Goal: Book appointment/travel/reservation

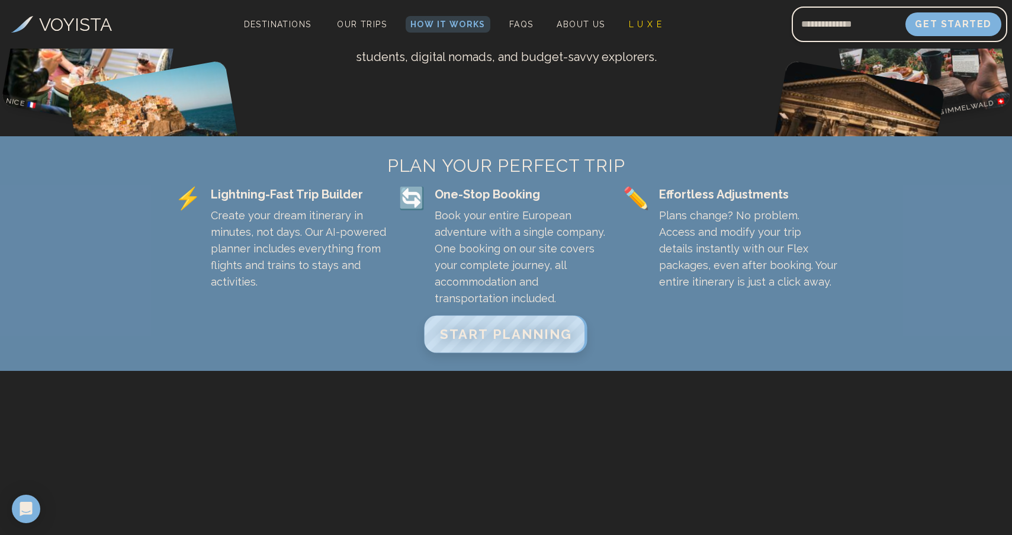
click at [503, 326] on span "START PLANNING" at bounding box center [506, 333] width 132 height 15
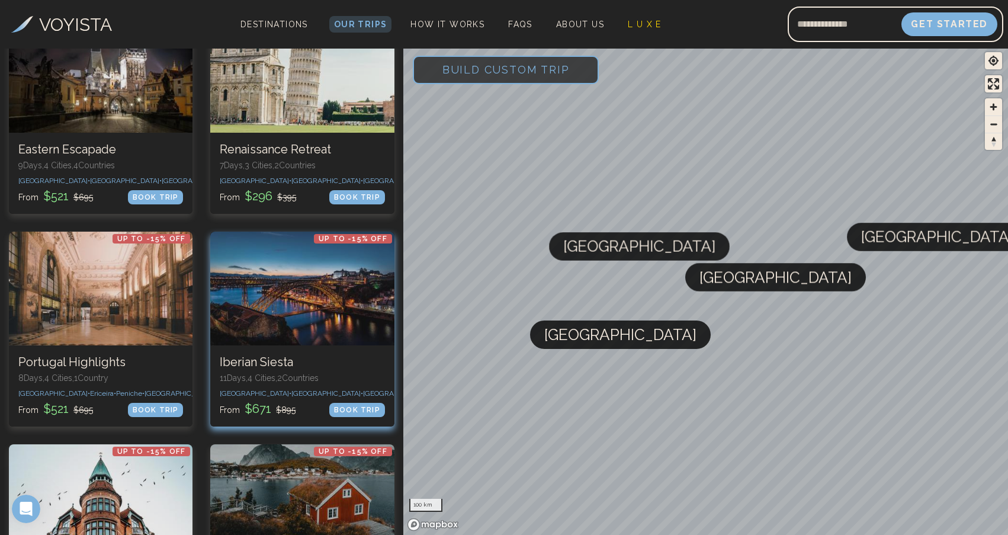
scroll to position [1750, 0]
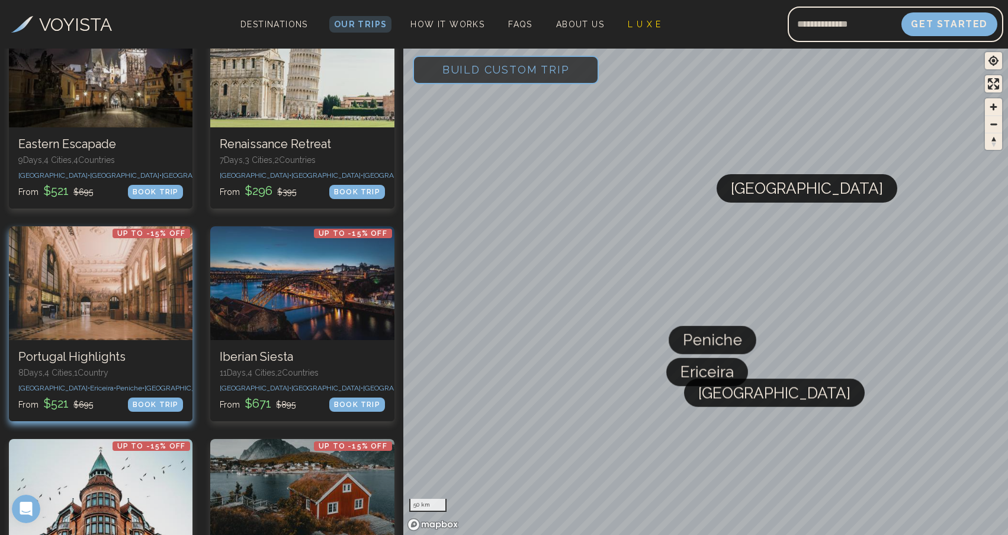
click at [136, 367] on p "8 Days, 4 Cities, 1 Countr y" at bounding box center [100, 373] width 165 height 12
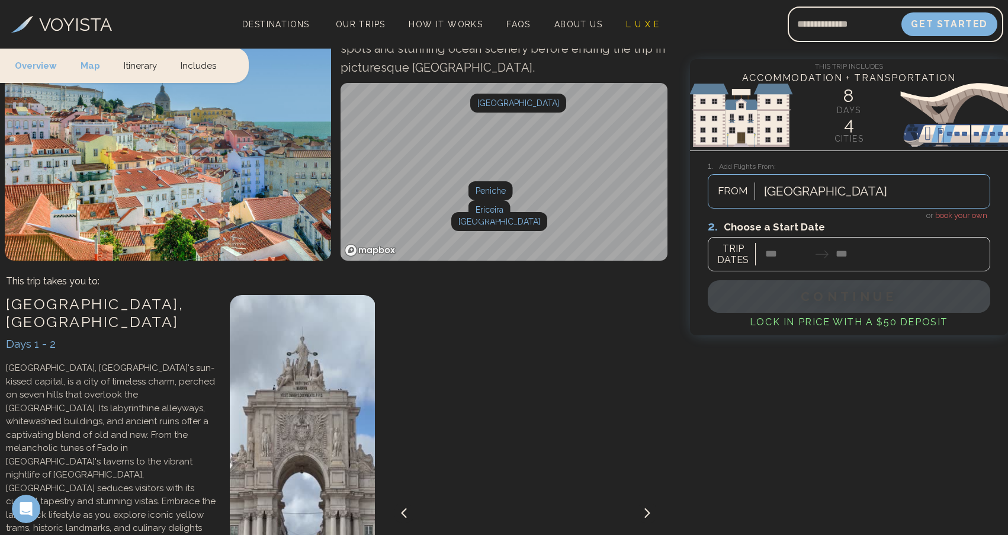
scroll to position [163, 0]
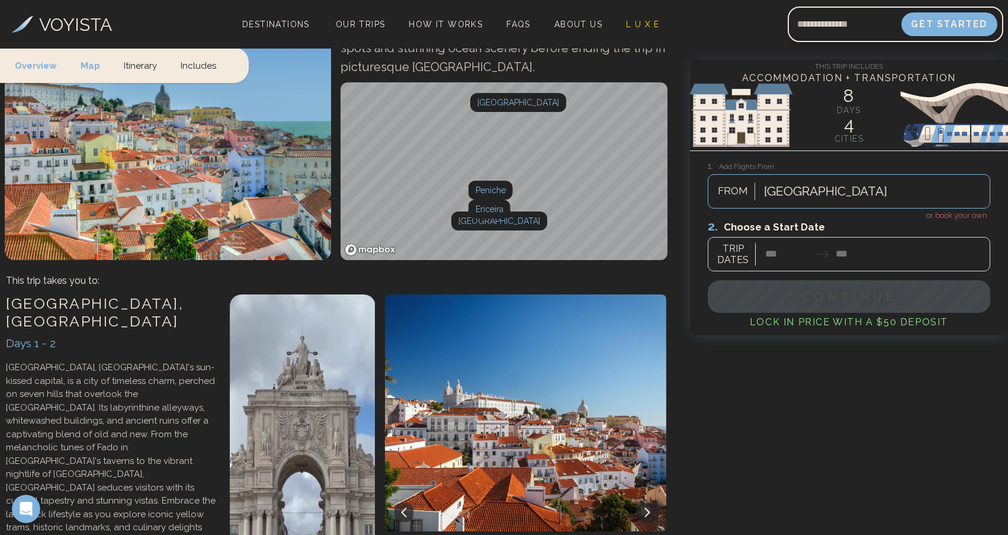
click at [782, 258] on div at bounding box center [849, 245] width 282 height 53
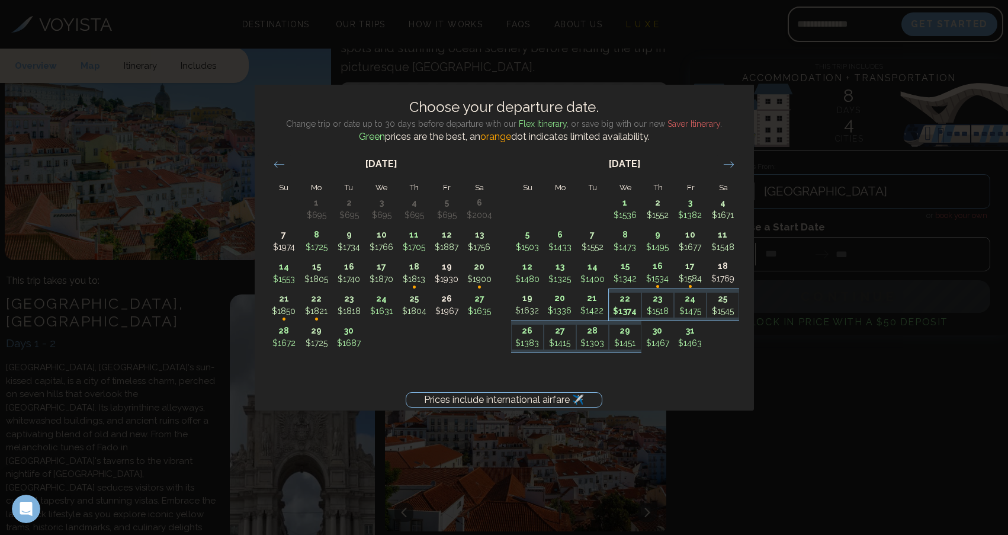
click at [621, 312] on p "$1374" at bounding box center [624, 311] width 31 height 12
type input "********"
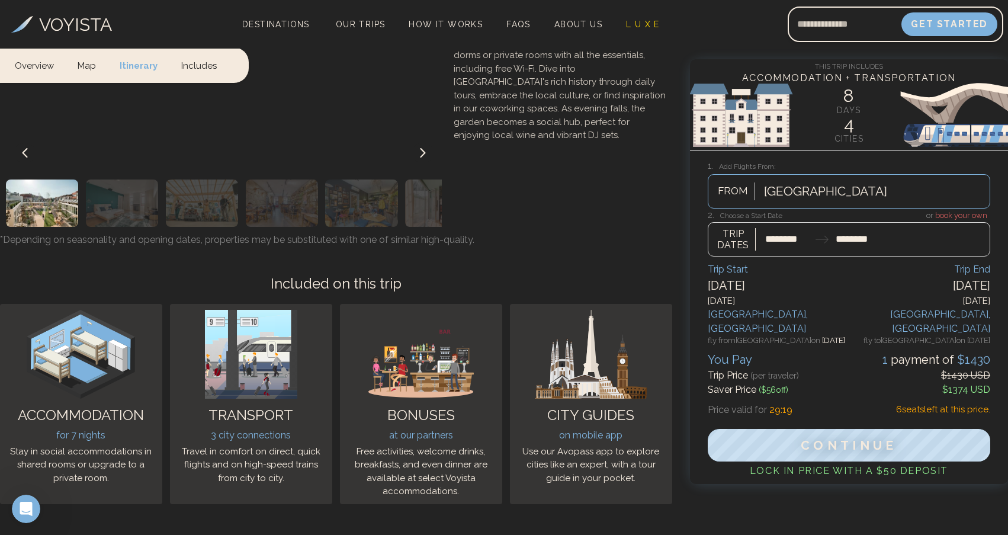
scroll to position [3379, 0]
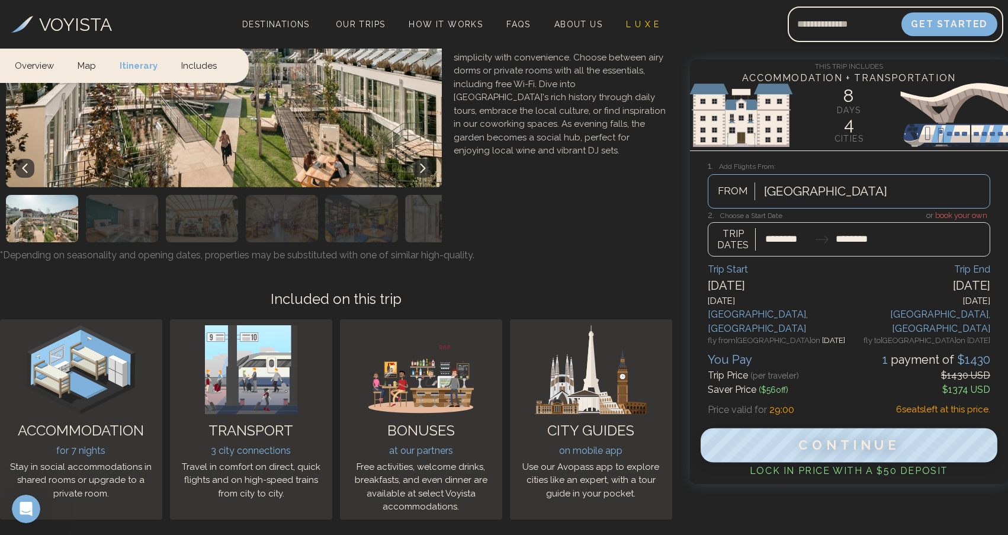
click at [830, 443] on span "Continue" at bounding box center [848, 445] width 101 height 15
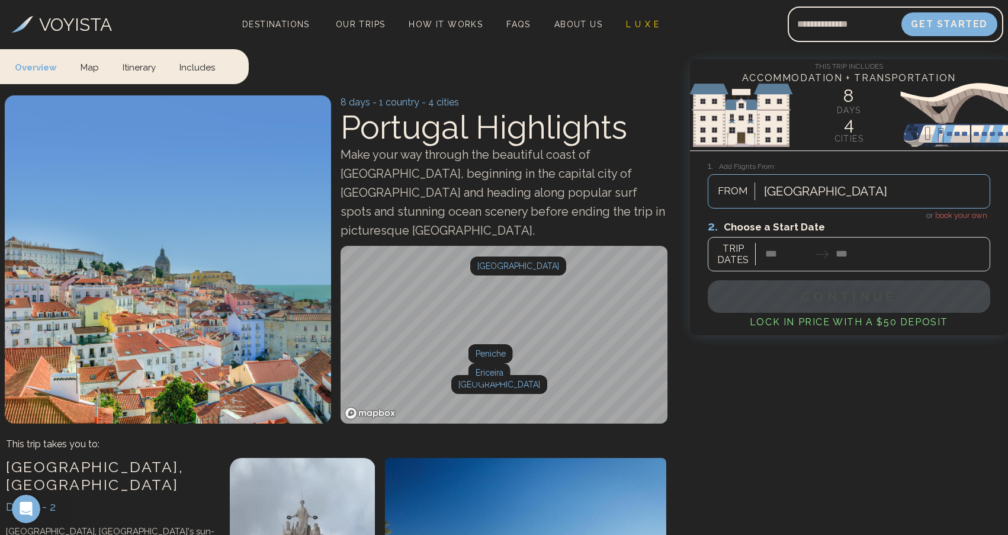
click at [146, 69] on link "Itinerary" at bounding box center [139, 66] width 57 height 35
click at [460, 23] on span "How It Works" at bounding box center [446, 24] width 74 height 9
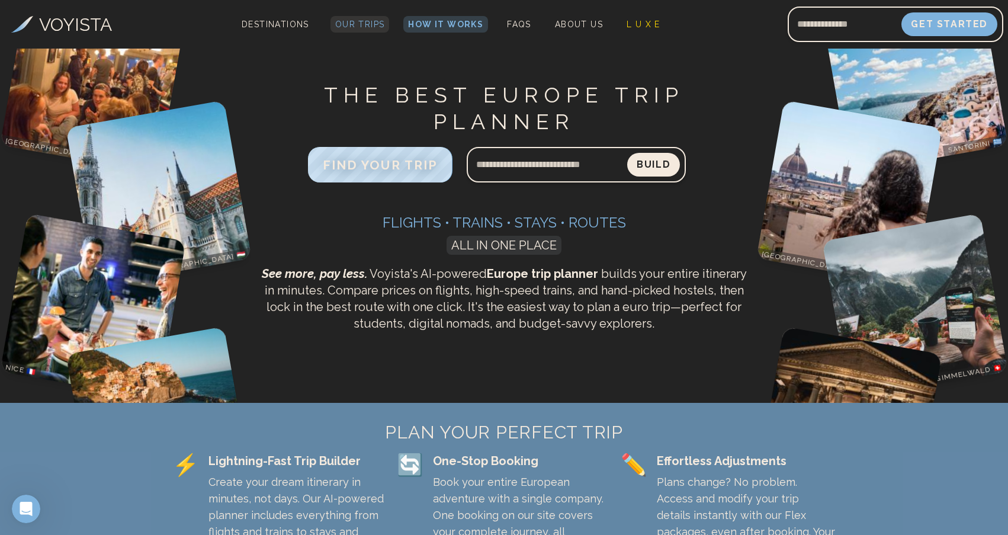
click at [350, 24] on span "Our Trips" at bounding box center [360, 24] width 50 height 9
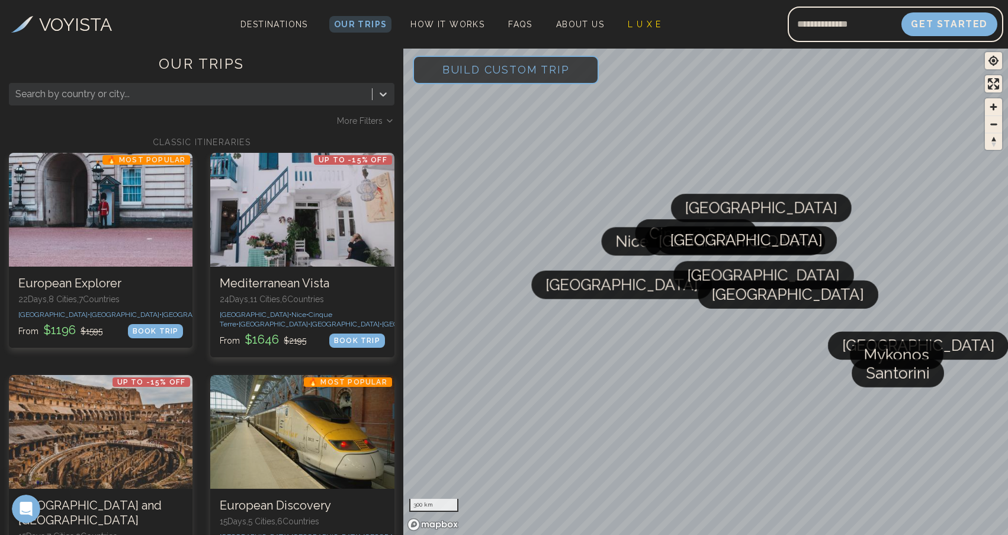
click at [499, 73] on span "Build Custom Trip" at bounding box center [505, 69] width 165 height 50
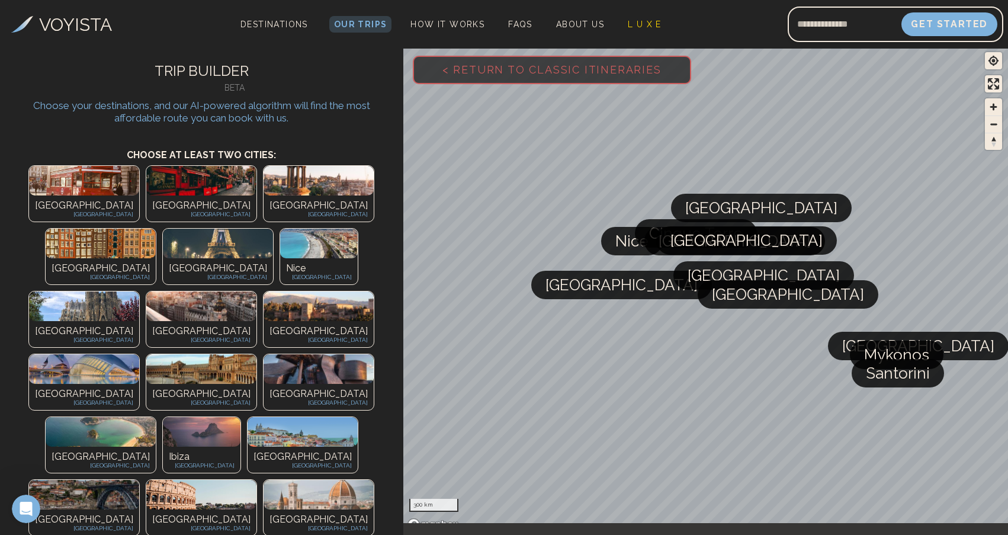
click at [86, 480] on img at bounding box center [84, 495] width 110 height 30
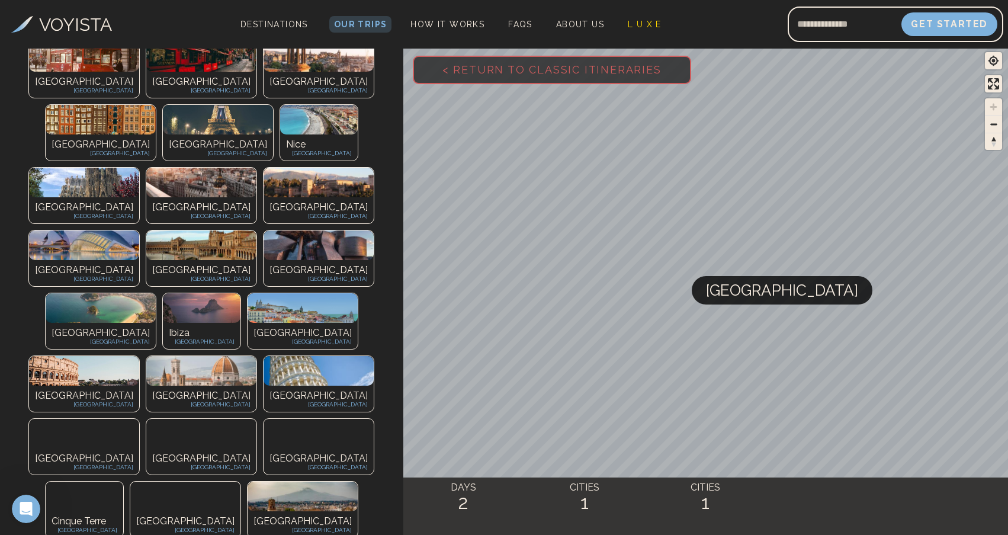
scroll to position [227, 0]
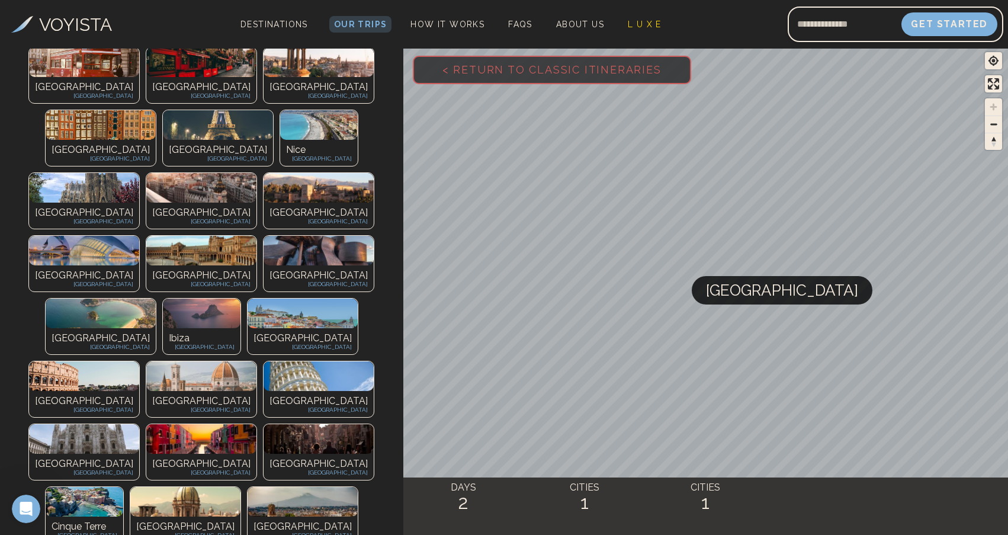
click at [248, 298] on img at bounding box center [303, 313] width 110 height 30
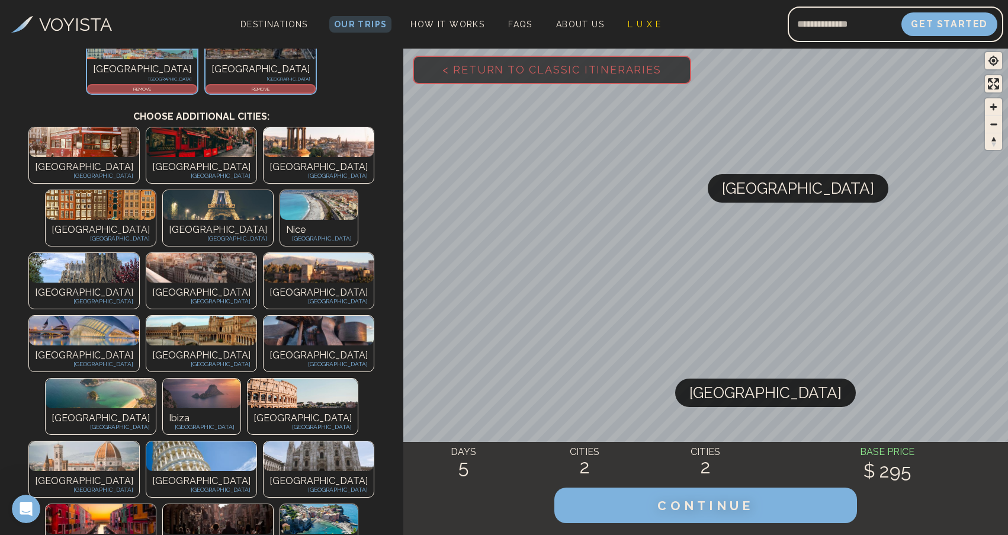
scroll to position [138, 0]
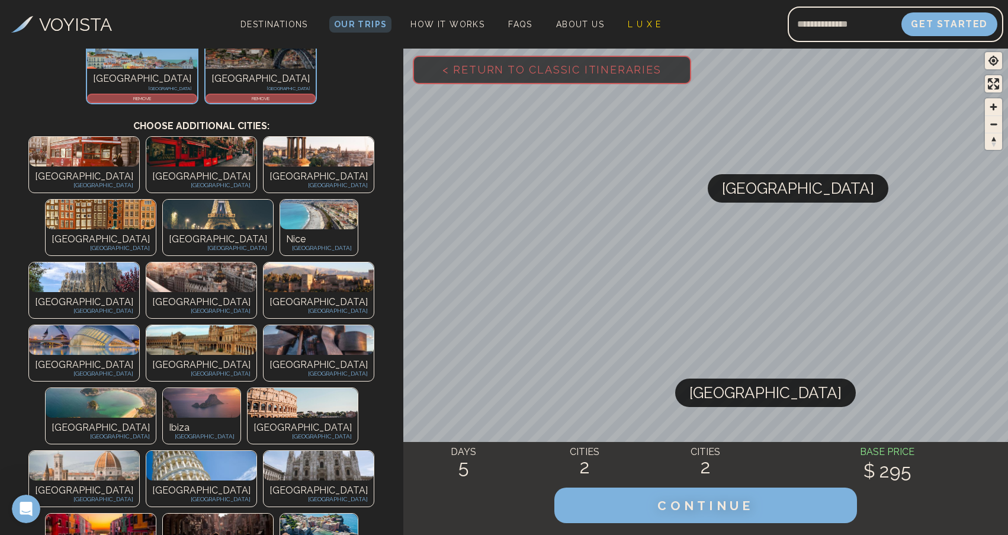
click at [133, 358] on p "[GEOGRAPHIC_DATA]" at bounding box center [84, 365] width 98 height 14
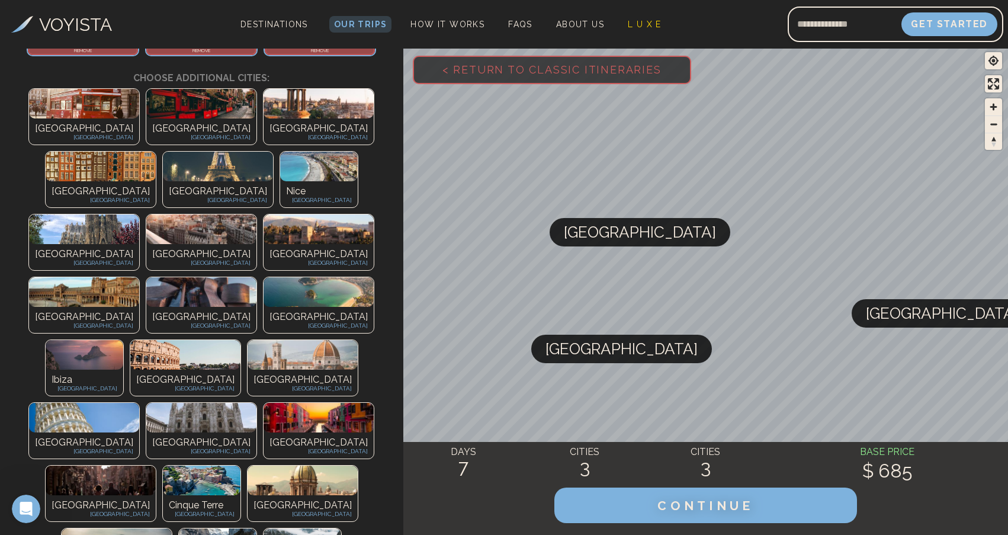
scroll to position [188, 0]
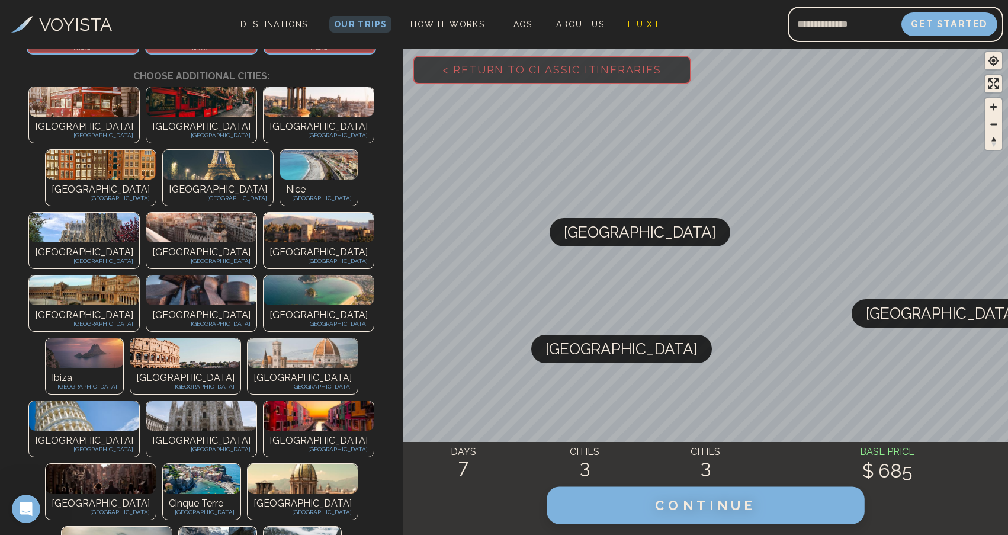
click at [638, 505] on button "CONTINUE" at bounding box center [705, 505] width 317 height 37
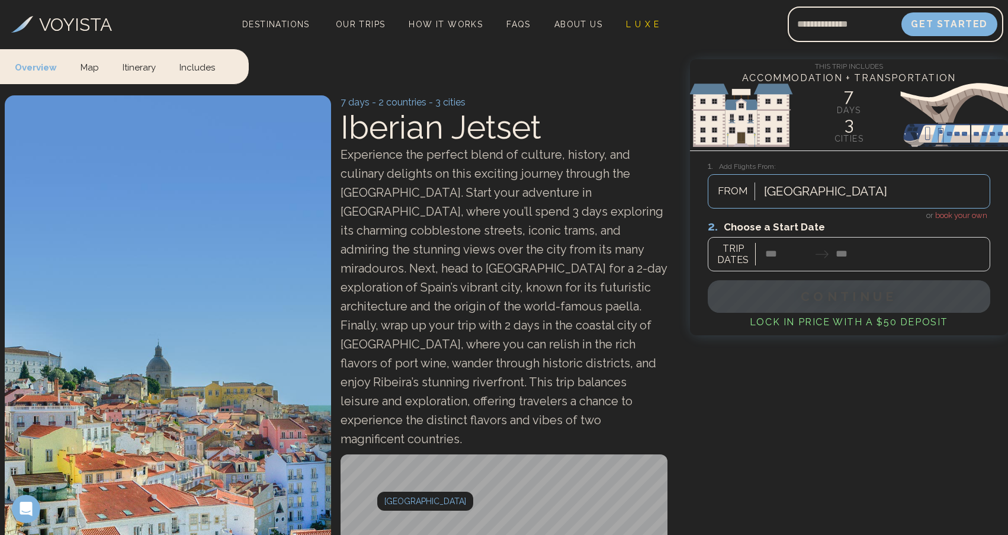
click at [792, 253] on div at bounding box center [849, 245] width 282 height 53
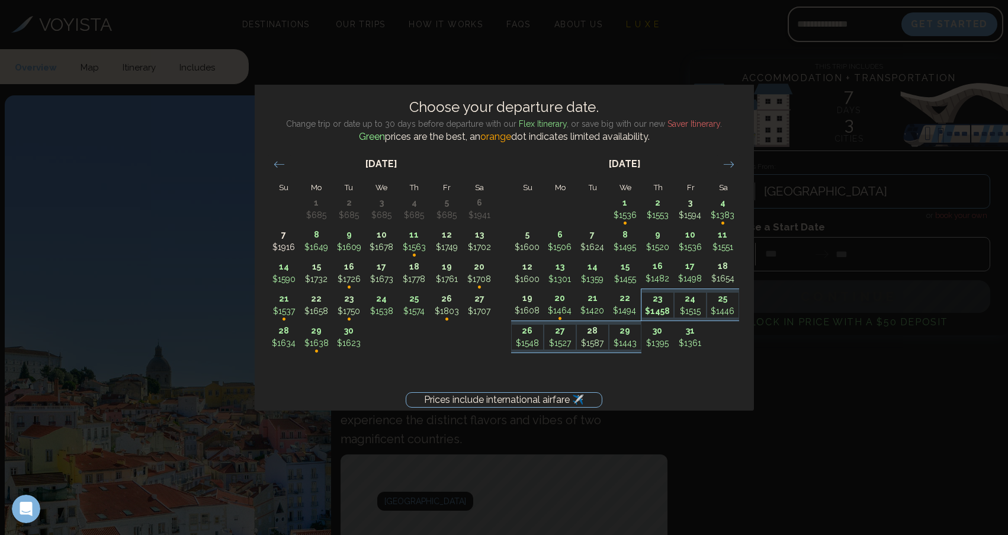
click at [649, 306] on p "$1458" at bounding box center [657, 311] width 31 height 12
type input "********"
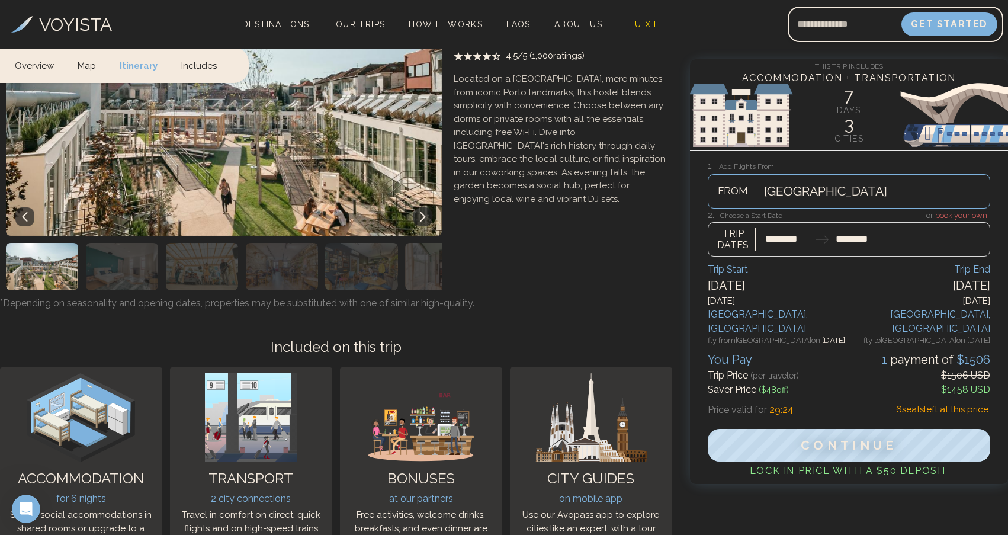
scroll to position [2685, 0]
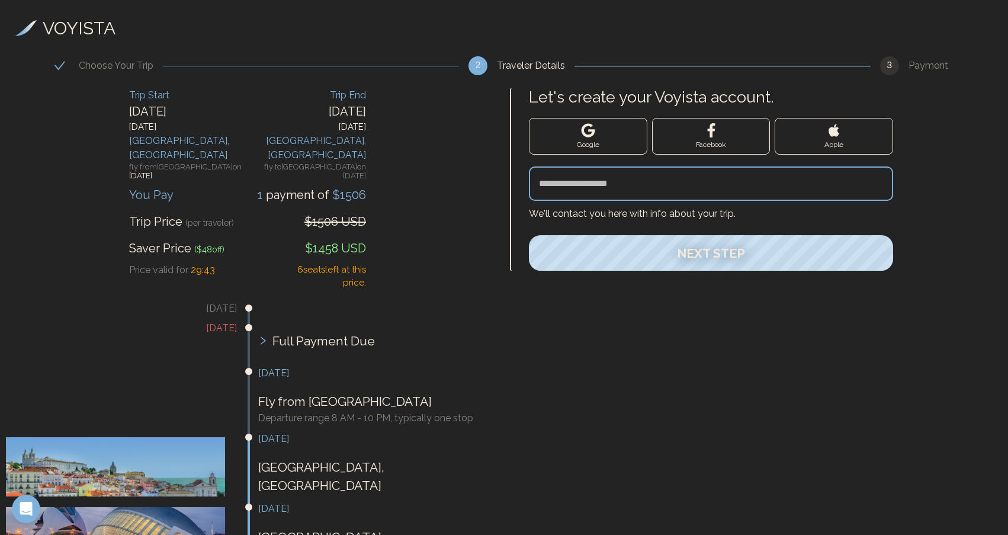
click at [611, 188] on input "Let's create your Voyista account." at bounding box center [711, 183] width 364 height 34
type input "**********"
